Goal: Transaction & Acquisition: Subscribe to service/newsletter

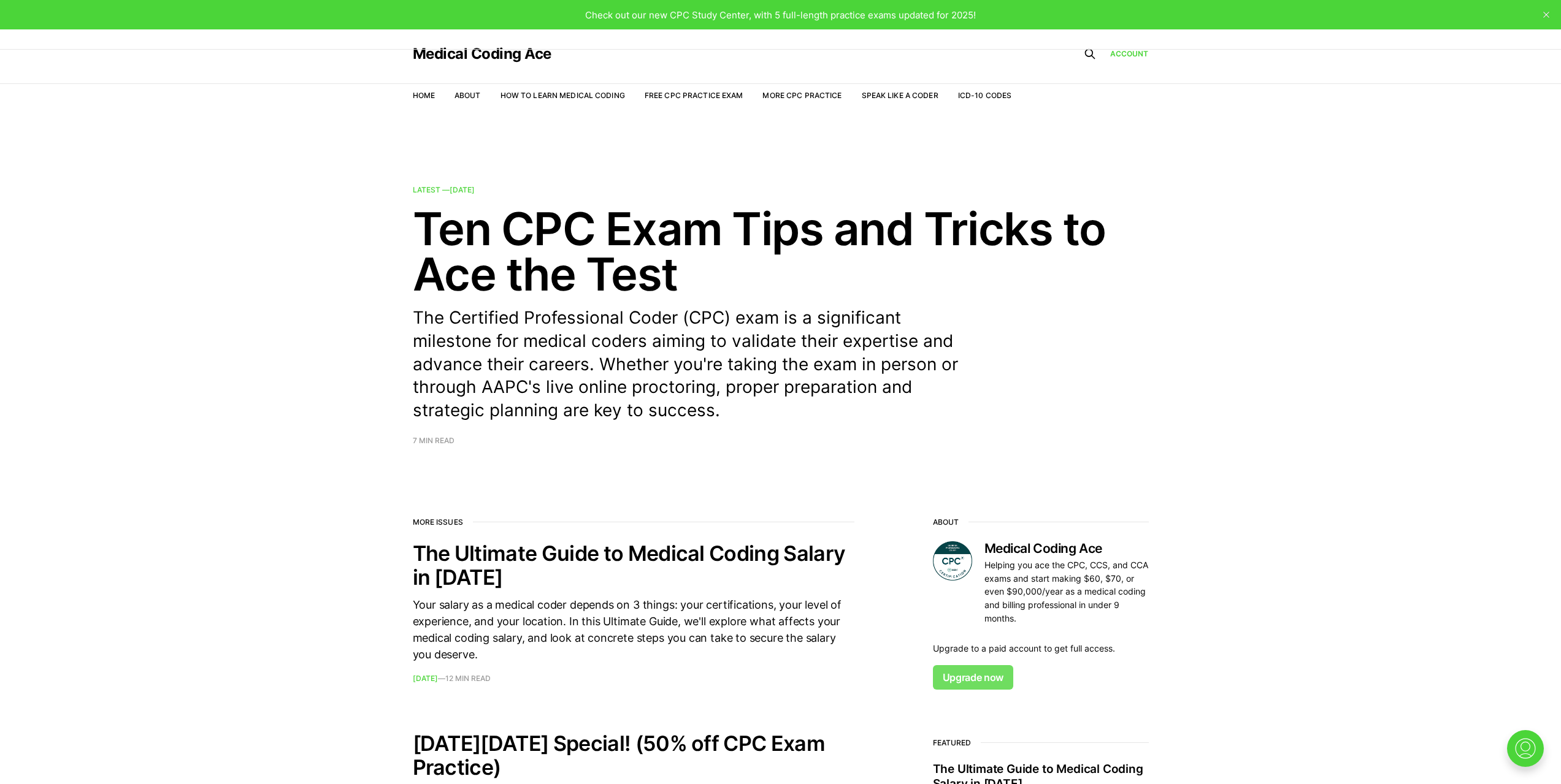
click at [956, 675] on link "Upgrade now" at bounding box center [972, 677] width 80 height 24
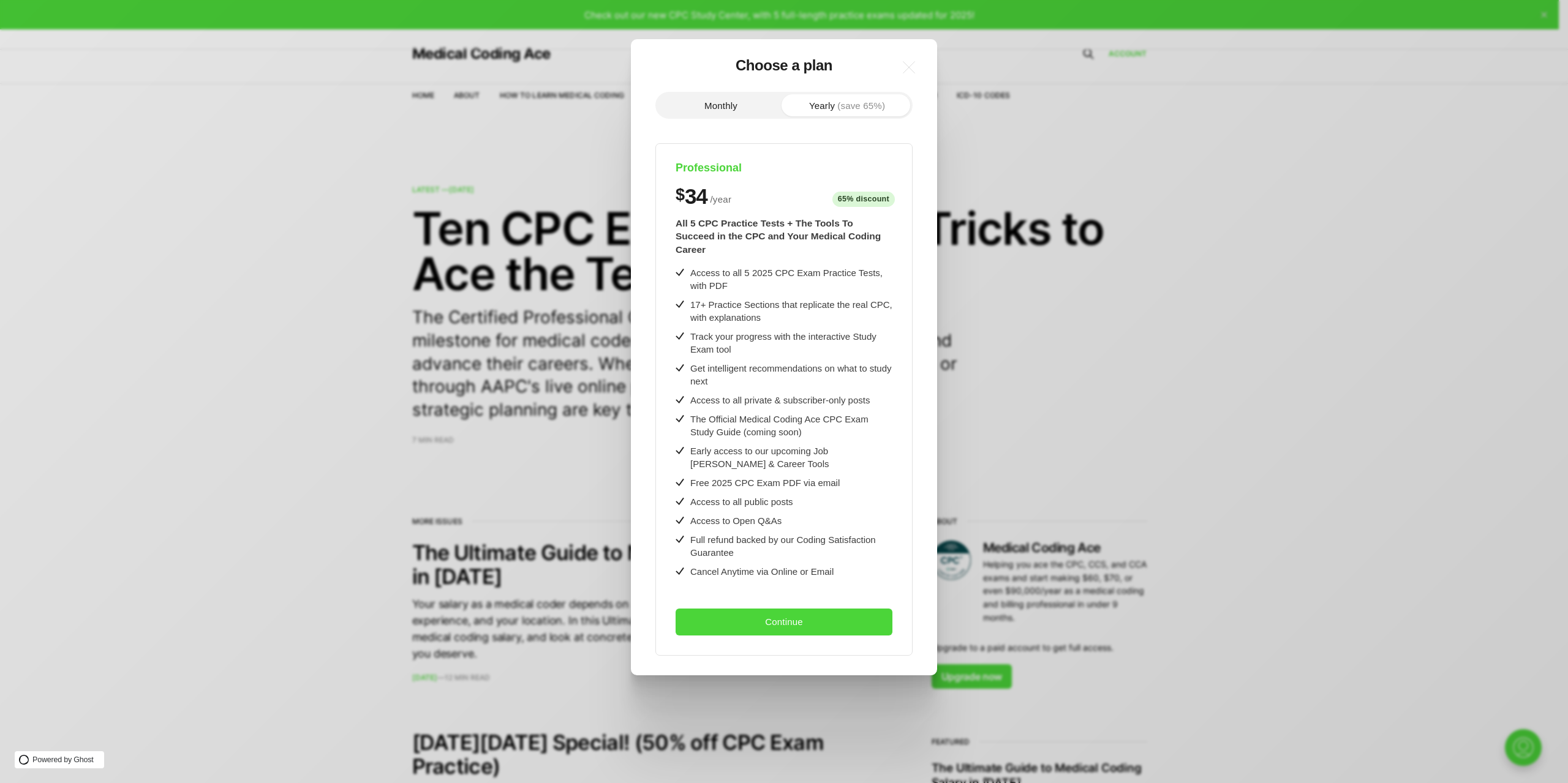
click at [715, 103] on button "Monthly" at bounding box center [721, 105] width 126 height 22
click at [824, 101] on button "Yearly (save 65%)" at bounding box center [847, 105] width 126 height 22
click at [697, 105] on button "Monthly" at bounding box center [721, 105] width 126 height 22
click at [853, 111] on button "Yearly (save 65%)" at bounding box center [847, 105] width 126 height 22
click at [728, 107] on button "Monthly" at bounding box center [721, 105] width 126 height 22
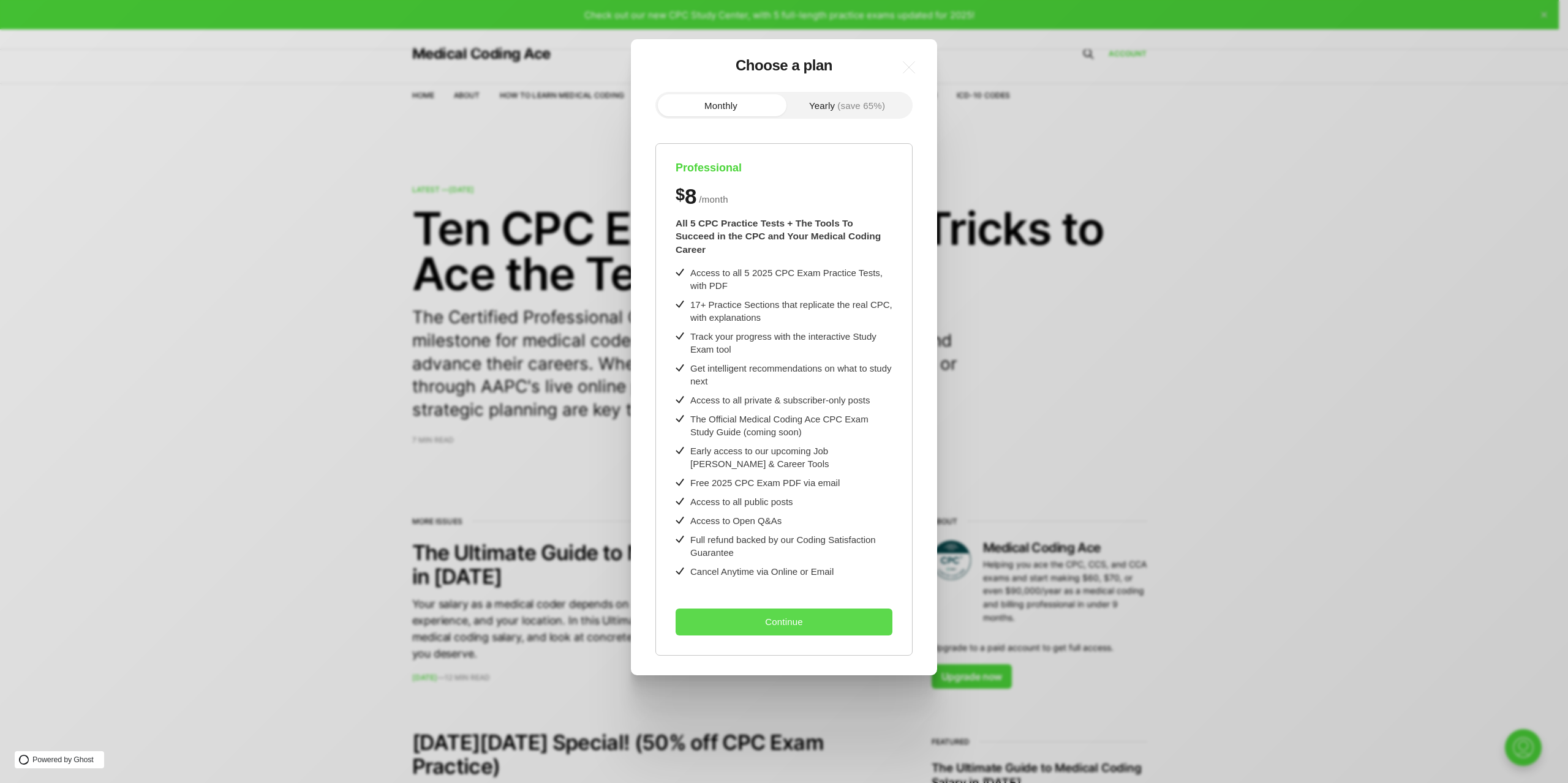
click at [756, 610] on button "Continue" at bounding box center [784, 622] width 217 height 27
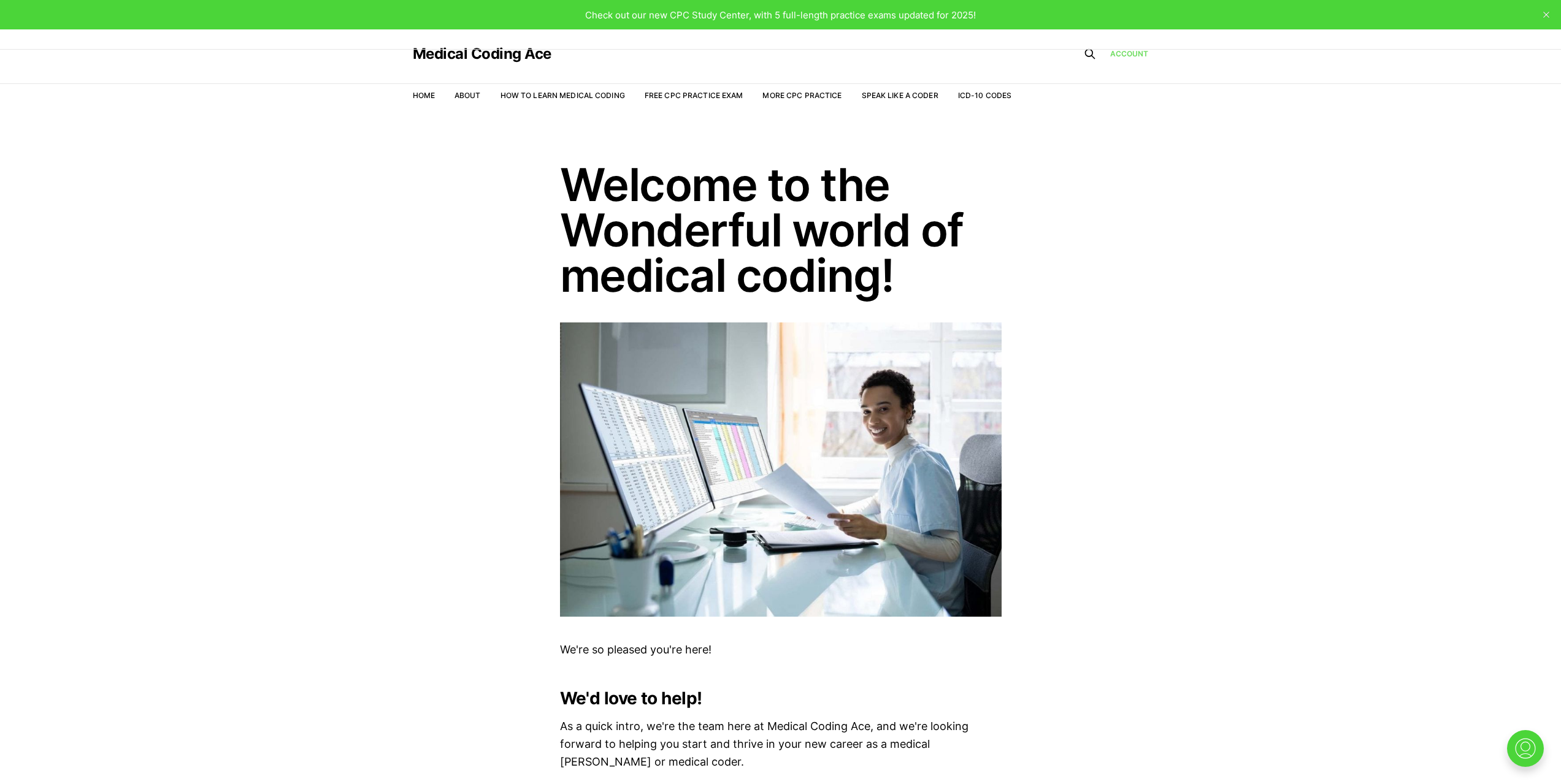
click at [1140, 59] on link "Account" at bounding box center [1130, 53] width 39 height 12
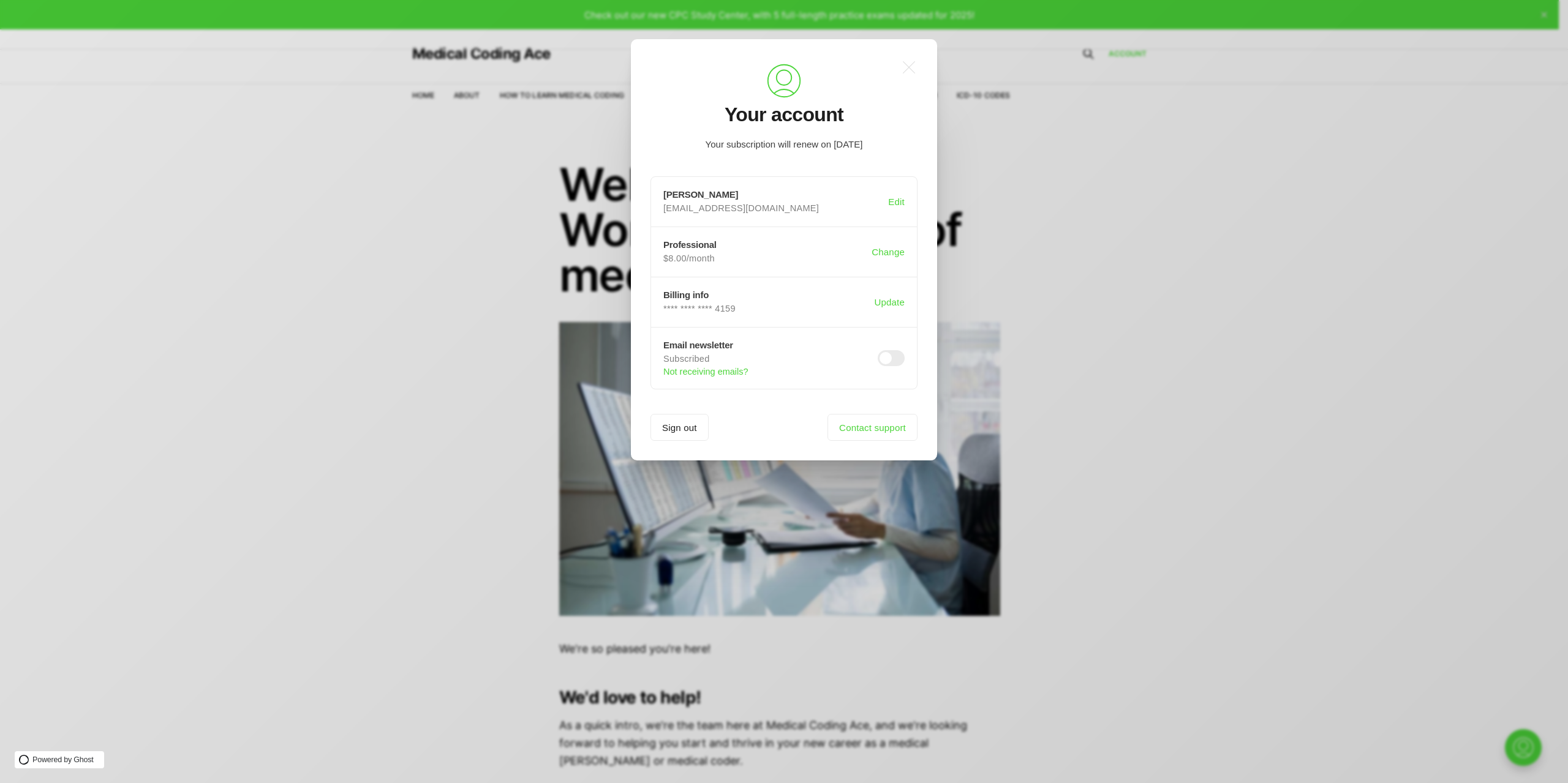
click at [529, 176] on div ".a{fill:none;stroke:currentColor;stroke-linecap:round;stroke-linejoin:round;str…" at bounding box center [793, 391] width 1586 height 783
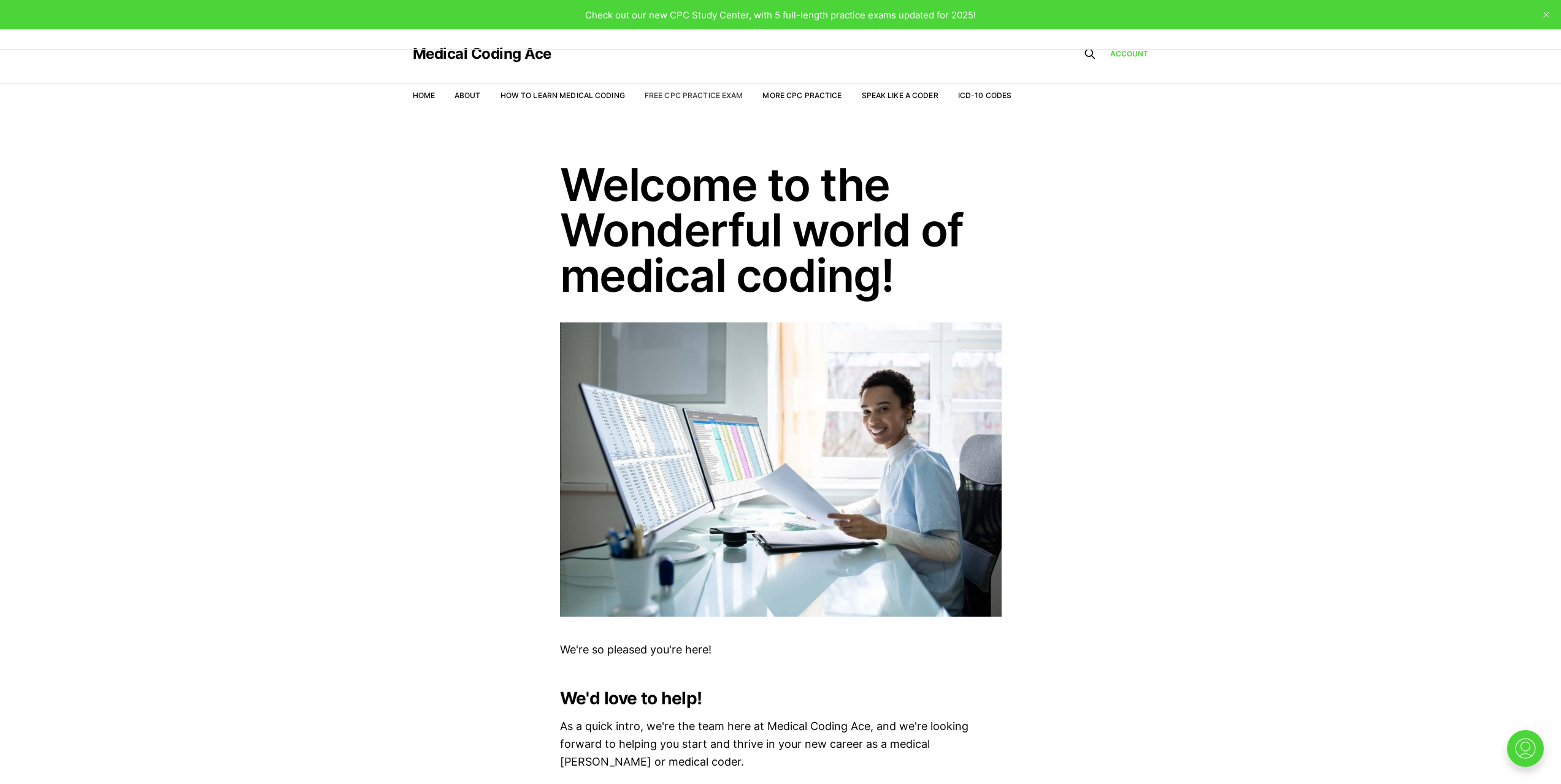
click at [692, 99] on link "Free CPC Practice Exam" at bounding box center [694, 95] width 99 height 9
